Goal: Task Accomplishment & Management: Use online tool/utility

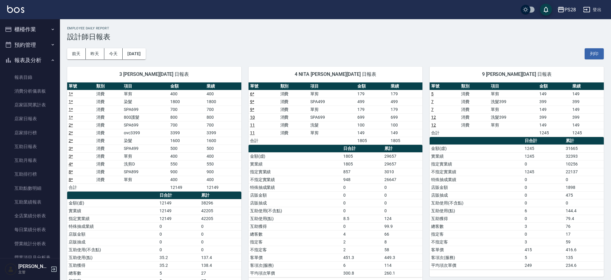
scroll to position [164, 0]
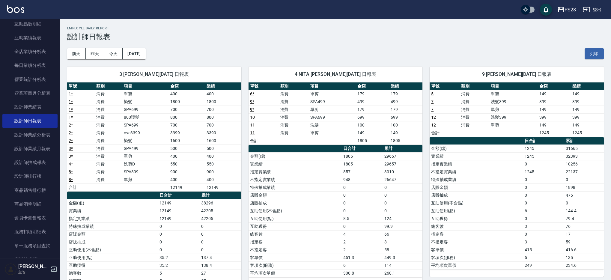
click at [8, 8] on img at bounding box center [15, 8] width 17 height 7
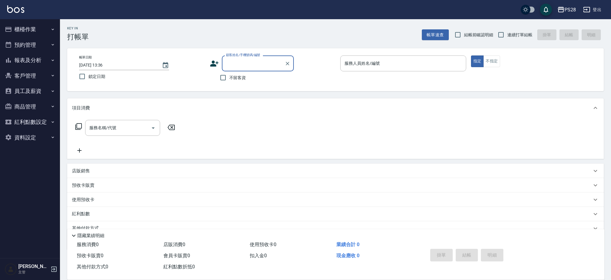
drag, startPoint x: 243, startPoint y: 82, endPoint x: 254, endPoint y: 80, distance: 10.9
click at [243, 82] on label "不留客資" at bounding box center [231, 77] width 29 height 13
click at [229, 82] on input "不留客資" at bounding box center [223, 77] width 13 height 13
checkbox input "true"
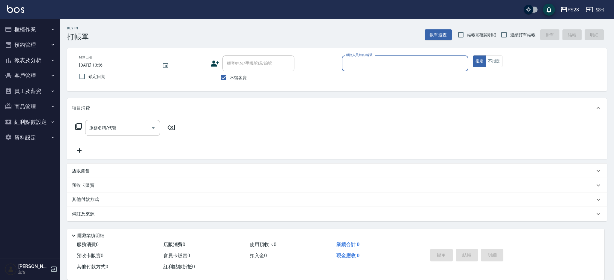
drag, startPoint x: 524, startPoint y: 33, endPoint x: 517, endPoint y: 34, distance: 7.0
click at [523, 33] on span "連續打單結帳" at bounding box center [522, 35] width 25 height 6
click at [510, 33] on input "連續打單結帳" at bounding box center [504, 34] width 13 height 13
checkbox input "true"
click at [401, 63] on input "服務人員姓名/編號" at bounding box center [405, 63] width 121 height 10
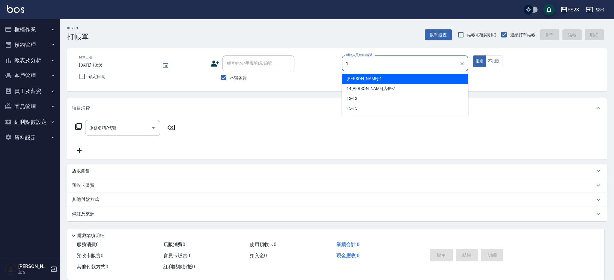
type input "[PERSON_NAME]-1"
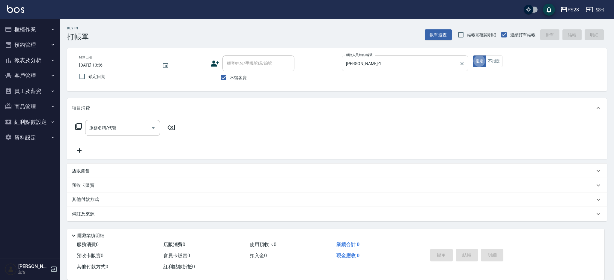
type button "true"
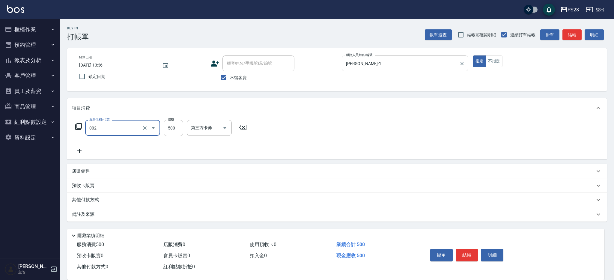
type input "洗剪D(002)"
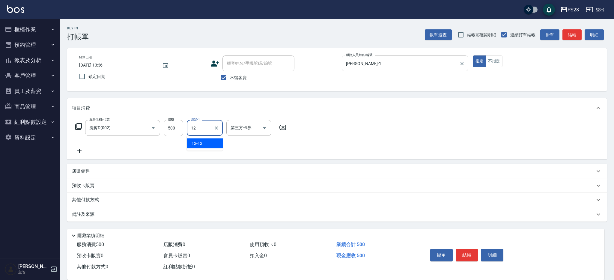
type input "12-12"
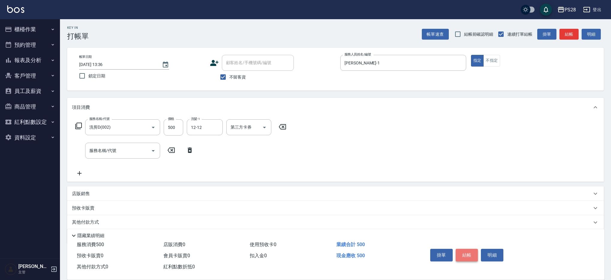
scroll to position [1, 0]
click at [463, 249] on button "結帳" at bounding box center [467, 255] width 22 height 13
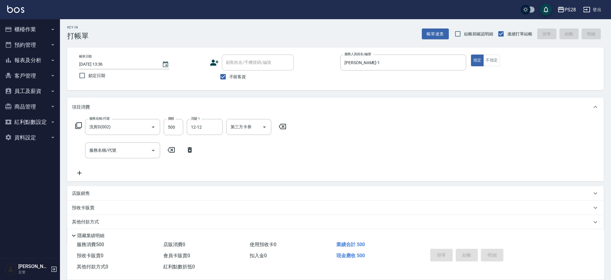
type input "[DATE] 13:43"
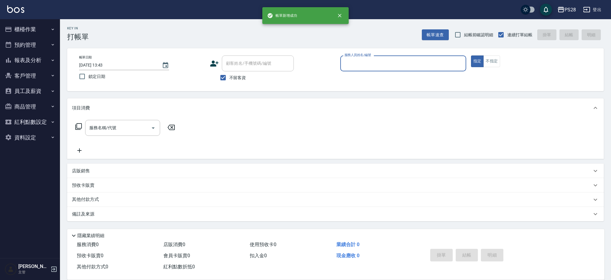
scroll to position [0, 0]
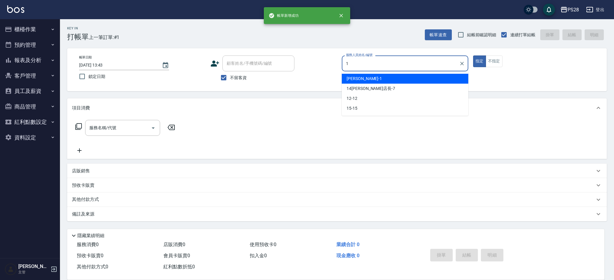
type input "[PERSON_NAME]-1"
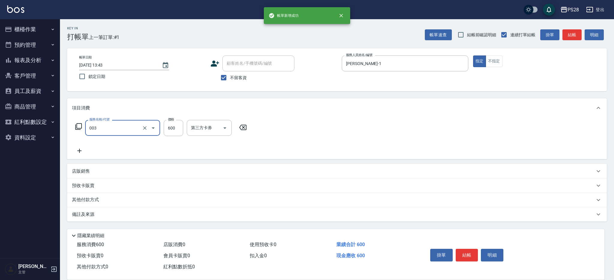
type input "洗剪C(003)"
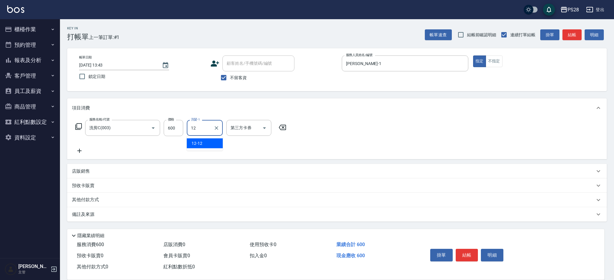
type input "12-12"
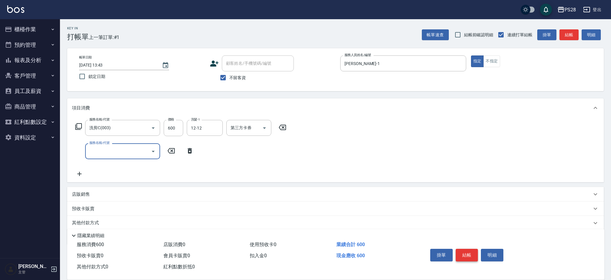
click at [467, 254] on button "結帳" at bounding box center [467, 255] width 22 height 13
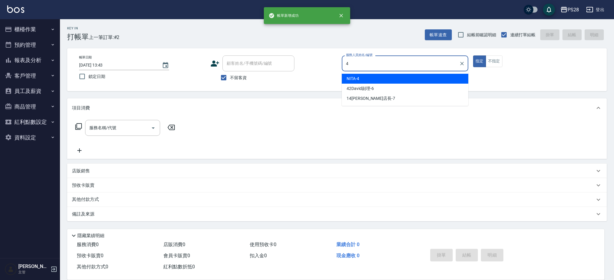
type input "NITA-4"
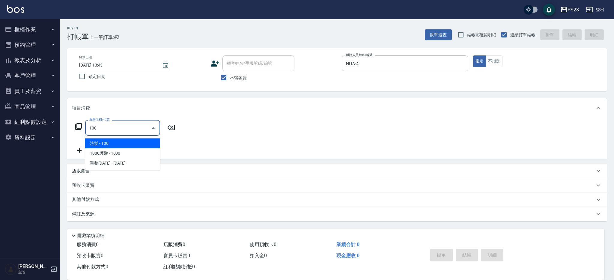
type input "洗髮(100)"
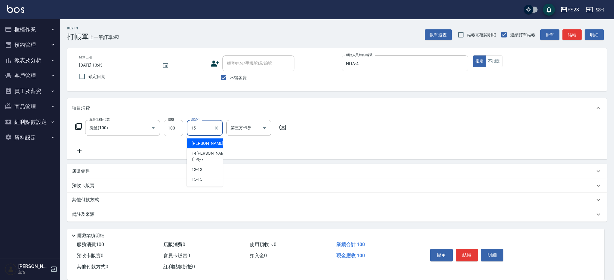
type input "15-15"
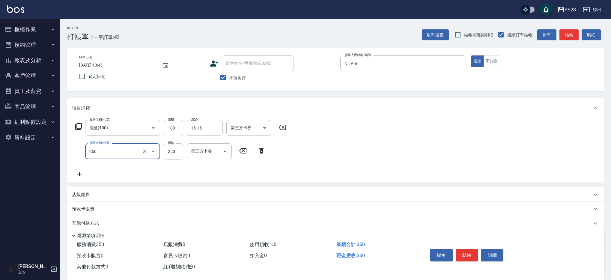
type input "單剪(250)"
type input "199"
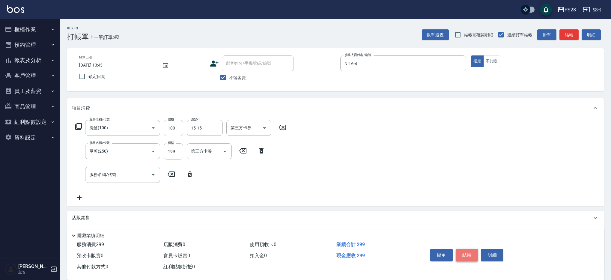
click at [462, 251] on button "結帳" at bounding box center [467, 255] width 22 height 13
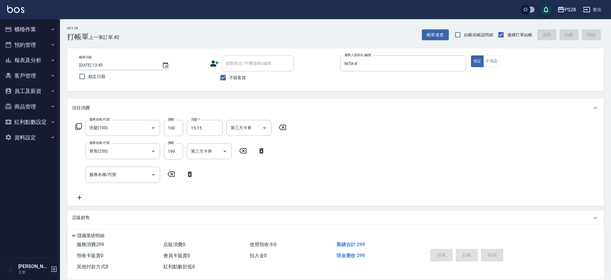
type input "[DATE] 13:44"
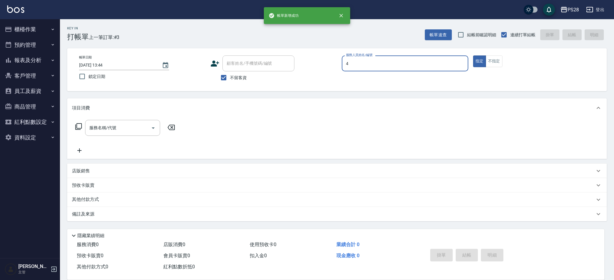
type input "NITA-4"
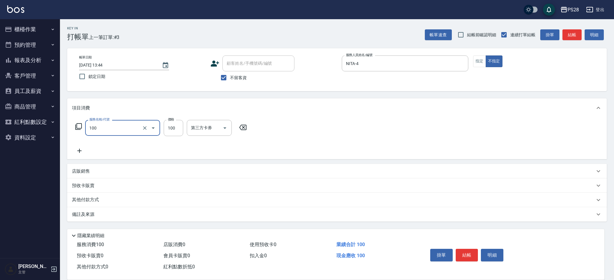
type input "洗髮(100)"
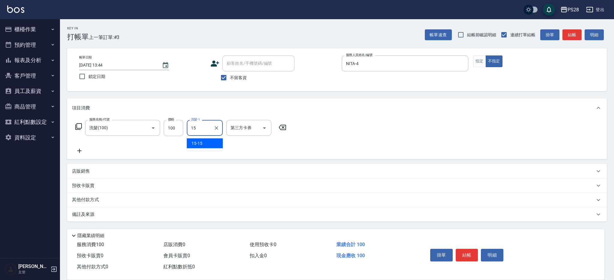
type input "15-15"
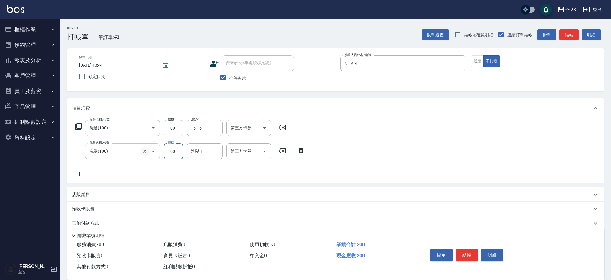
click at [145, 151] on icon "Clear" at bounding box center [145, 152] width 4 height 4
type input "洗髮(100)"
click at [144, 152] on icon "Clear" at bounding box center [145, 151] width 6 height 6
type input "0"
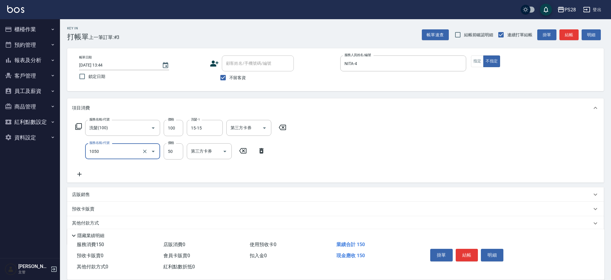
type input "精油(1050)"
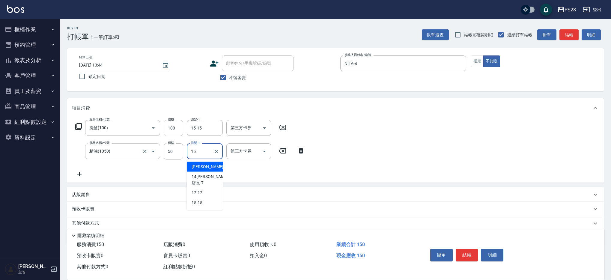
type input "15-15"
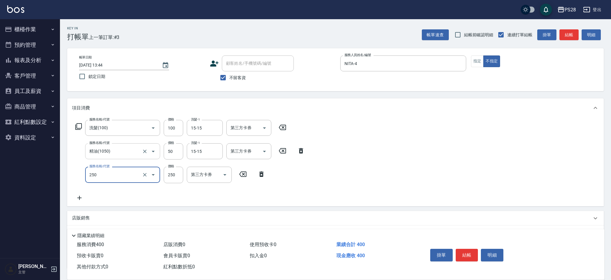
type input "單剪(250)"
type input "149"
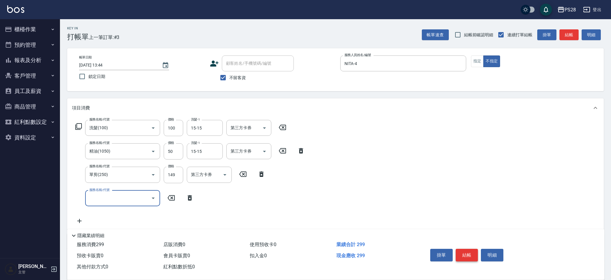
click at [465, 251] on button "結帳" at bounding box center [467, 255] width 22 height 13
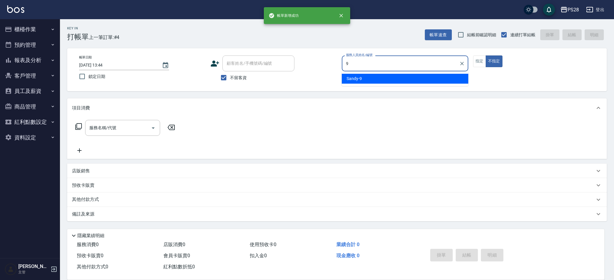
type input "Sandy-9"
type button "false"
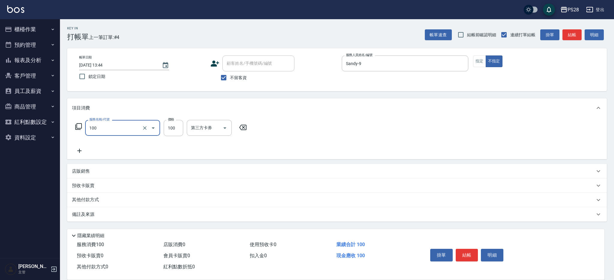
type input "洗髮(100)"
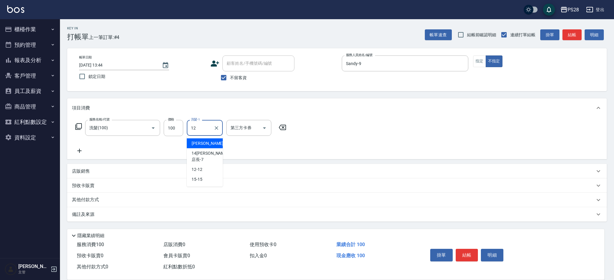
type input "12-12"
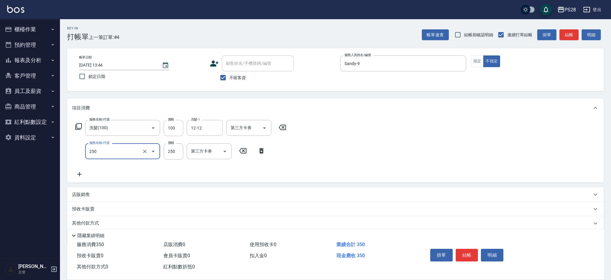
type input "250"
type input "1"
type input "單剪(250)"
type input "149"
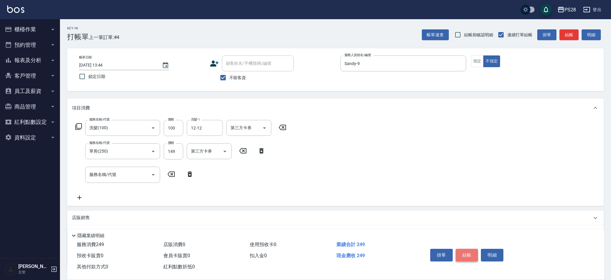
click at [466, 253] on button "結帳" at bounding box center [467, 255] width 22 height 13
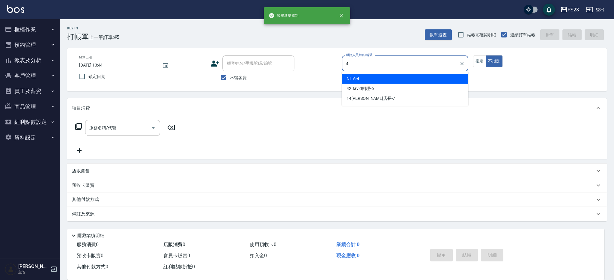
type input "NITA-4"
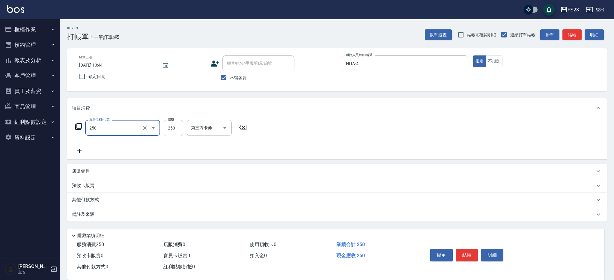
type input "單剪(250)"
type input "179"
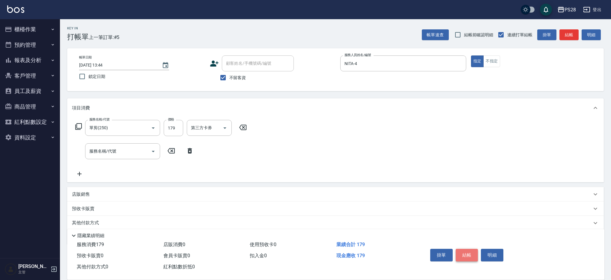
click at [472, 252] on button "結帳" at bounding box center [467, 255] width 22 height 13
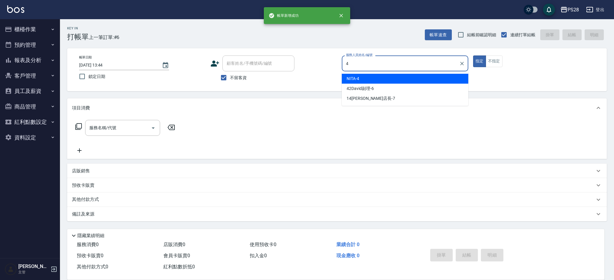
type input "NITA-4"
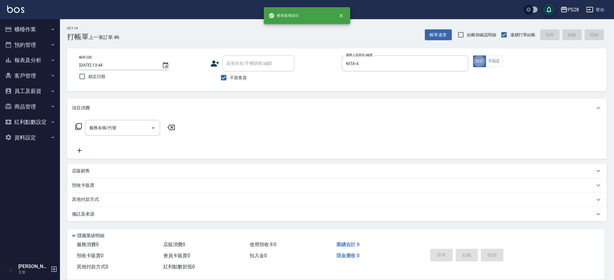
type input "1"
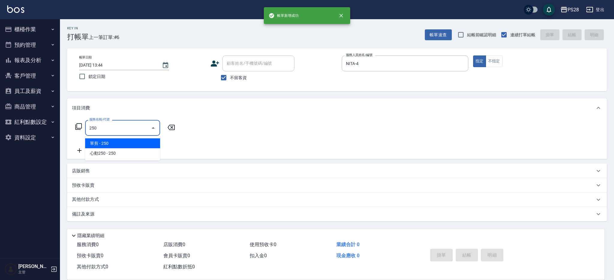
type input "單剪(250)"
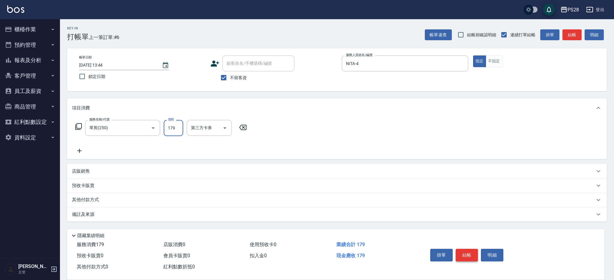
type input "179"
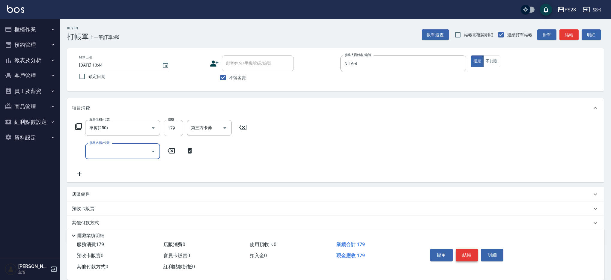
click at [465, 251] on button "結帳" at bounding box center [467, 255] width 22 height 13
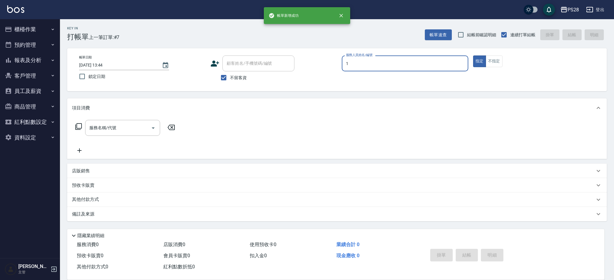
type input "[PERSON_NAME]-1"
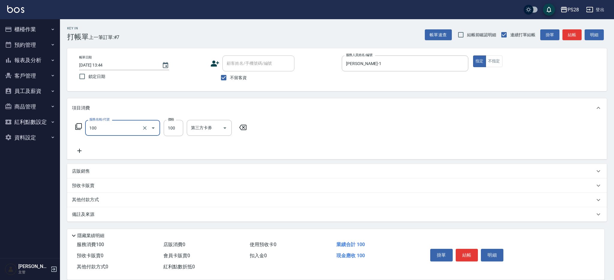
type input "洗髮(100)"
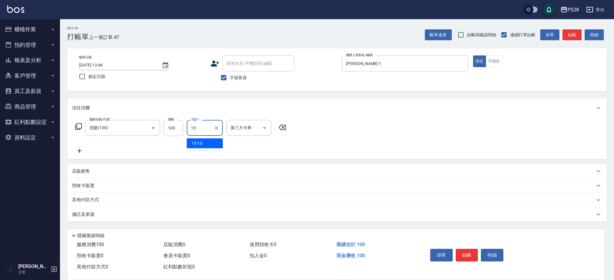
type input "15-15"
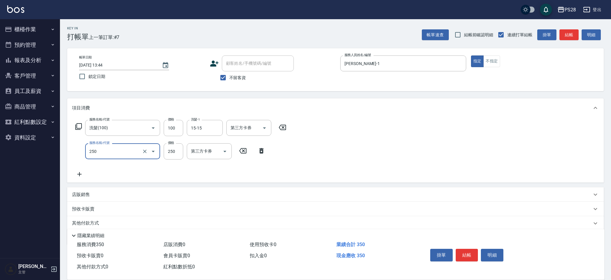
type input "單剪(250)"
type input "350"
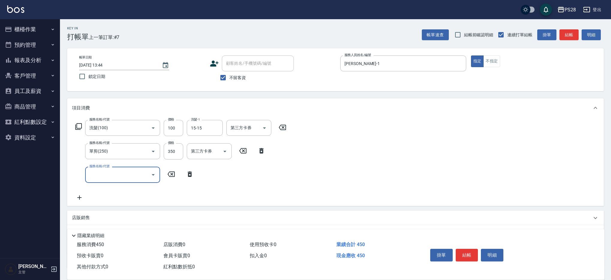
click at [464, 251] on button "結帳" at bounding box center [467, 255] width 22 height 13
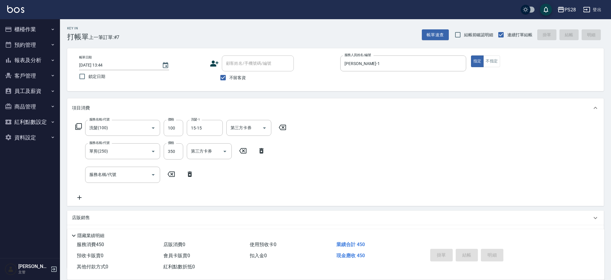
type input "[DATE] 13:45"
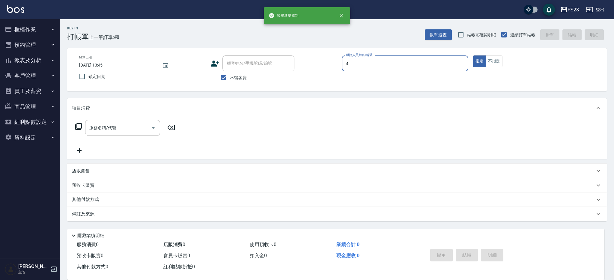
type input "NITA-4"
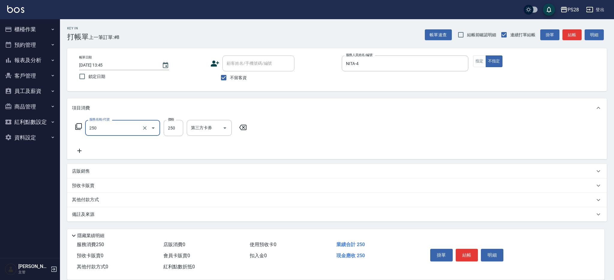
type input "單剪(250)"
type input "149"
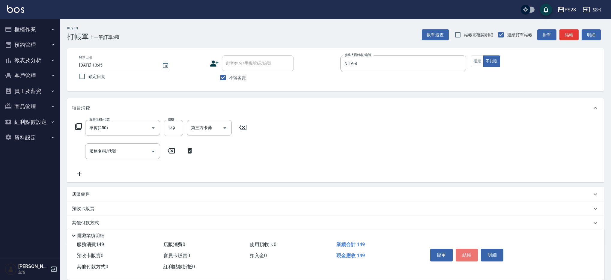
click at [470, 254] on button "結帳" at bounding box center [467, 255] width 22 height 13
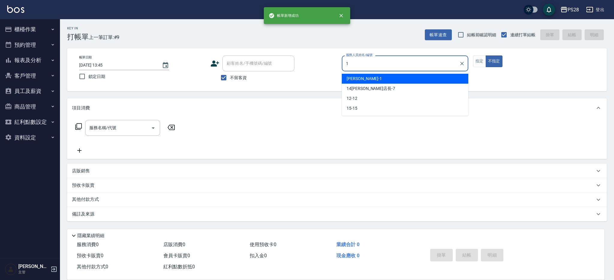
type input "[PERSON_NAME]-1"
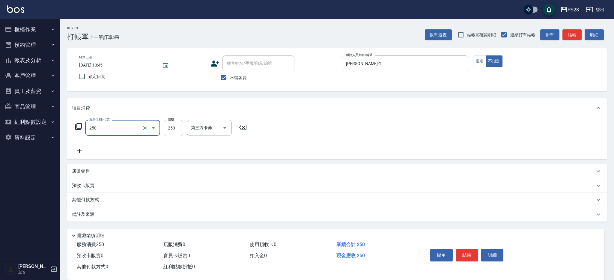
type input "單剪(250)"
type input "149"
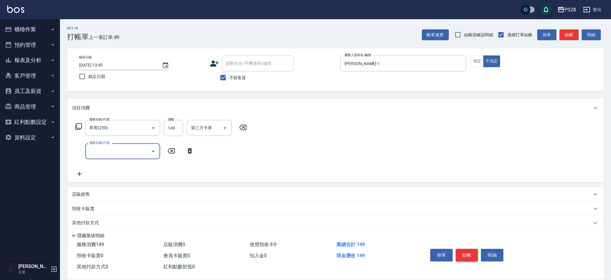
click at [474, 254] on button "結帳" at bounding box center [467, 255] width 22 height 13
